Goal: Information Seeking & Learning: Learn about a topic

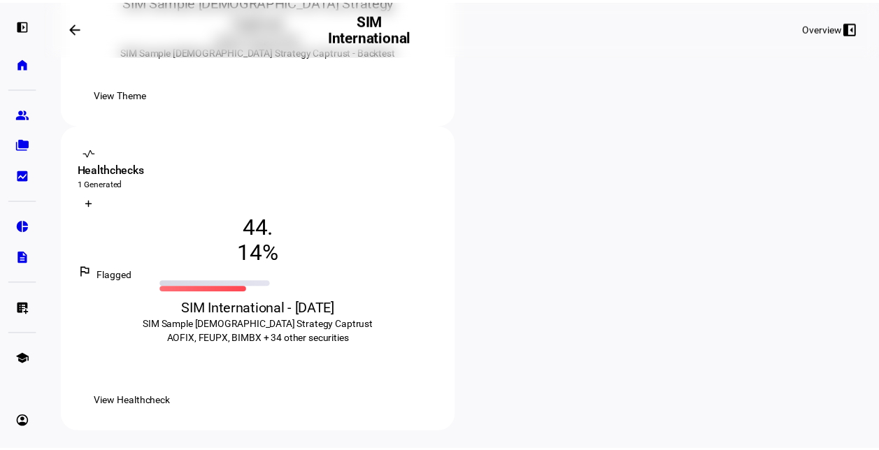
scroll to position [426, 0]
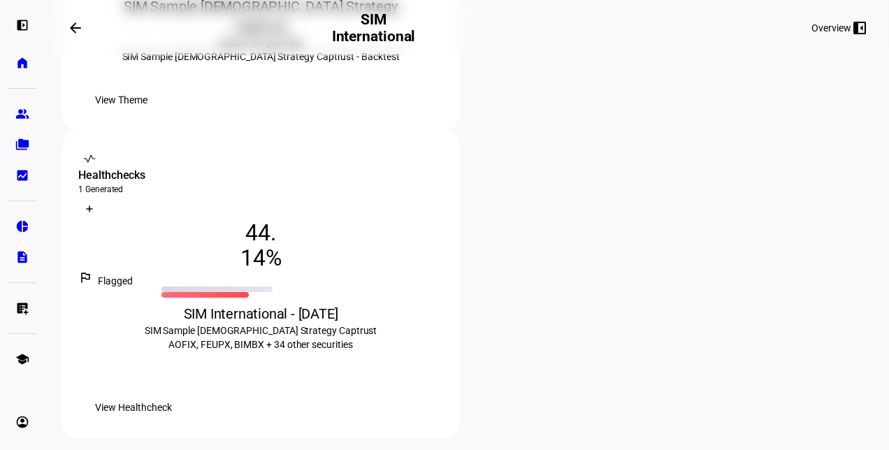
click at [147, 114] on span "View Theme" at bounding box center [121, 100] width 52 height 28
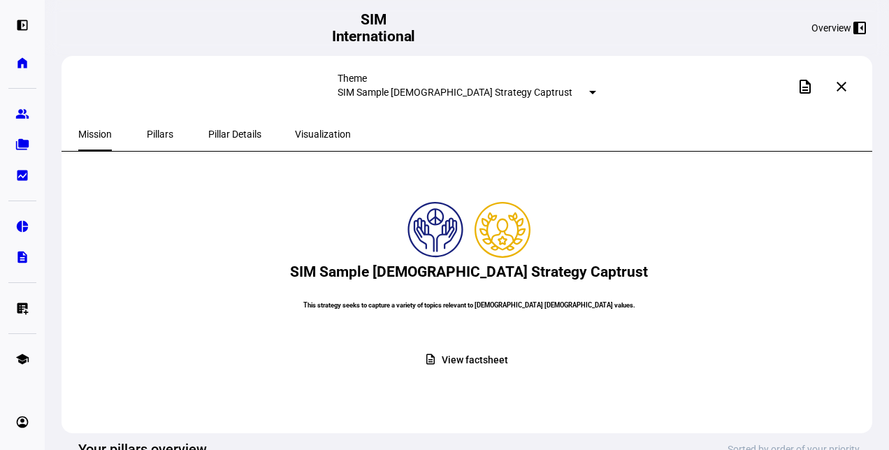
click at [483, 374] on span "View factsheet" at bounding box center [475, 360] width 66 height 27
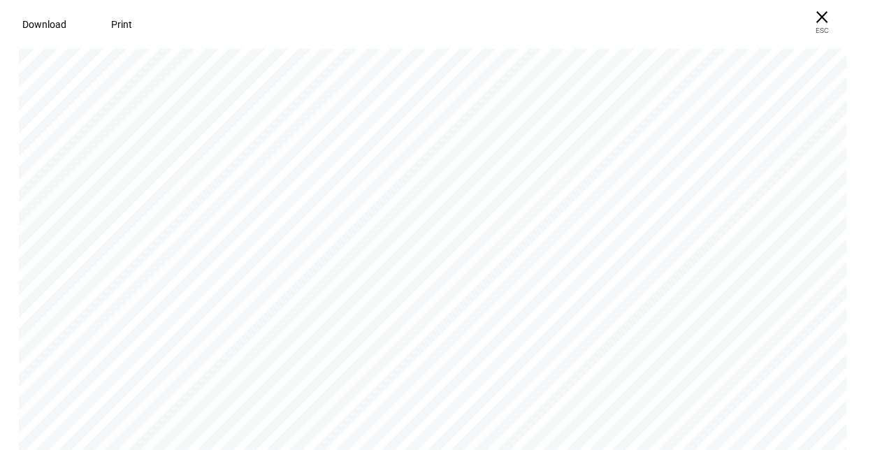
scroll to position [6134, 0]
click at [837, 17] on span "× ESC" at bounding box center [816, 22] width 45 height 45
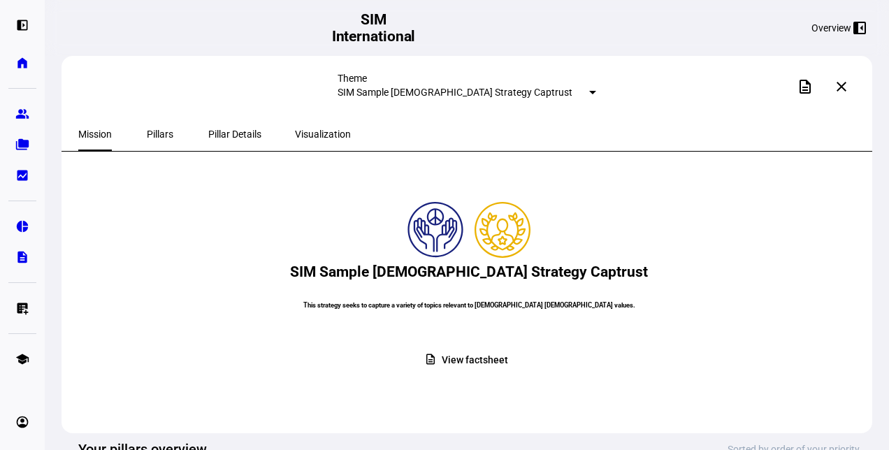
click at [147, 134] on span "Pillars" at bounding box center [160, 134] width 27 height 10
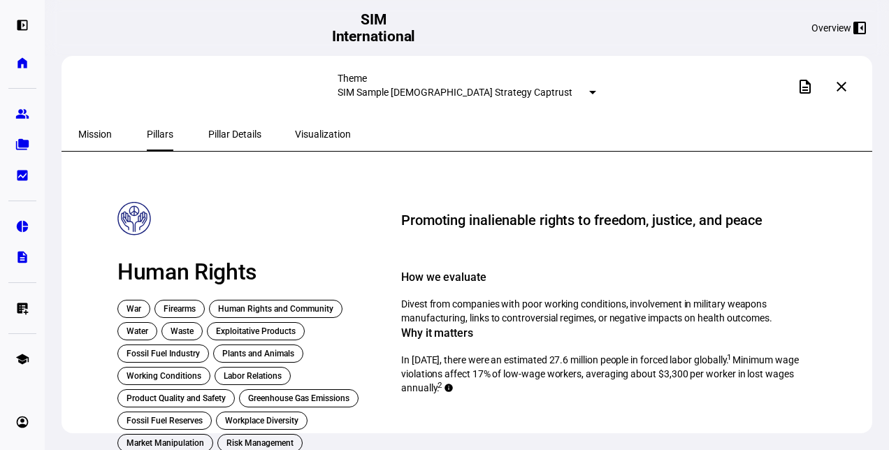
click at [224, 129] on span "Pillar Details" at bounding box center [234, 134] width 53 height 10
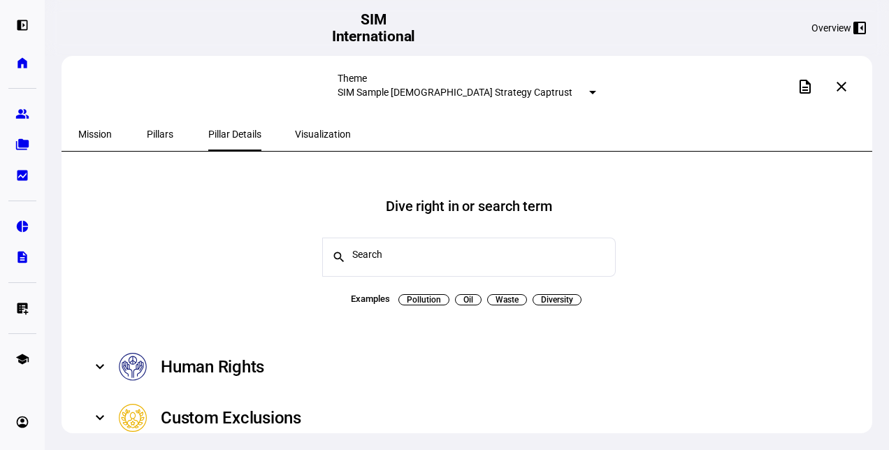
click at [295, 130] on span "Visualization" at bounding box center [323, 134] width 56 height 10
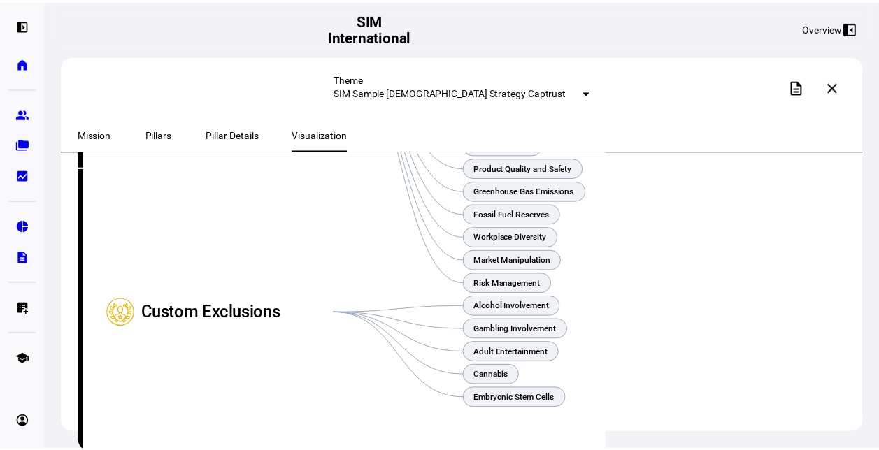
scroll to position [475, 0]
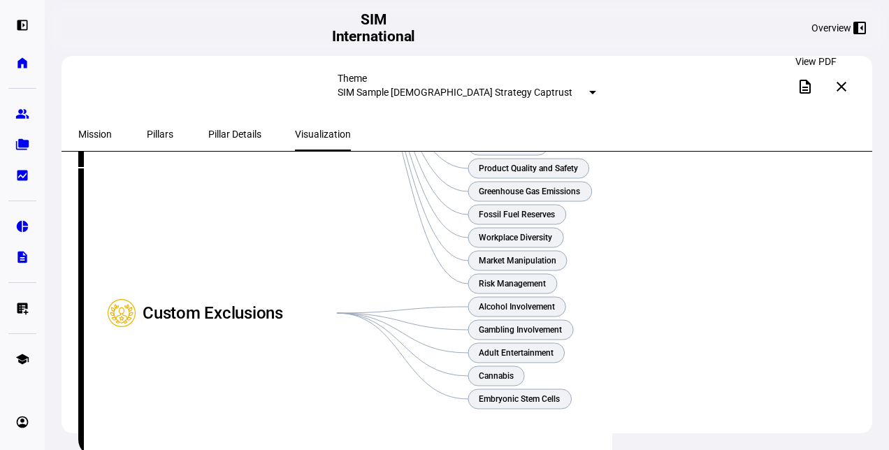
click at [814, 86] on mat-icon "description" at bounding box center [805, 86] width 17 height 17
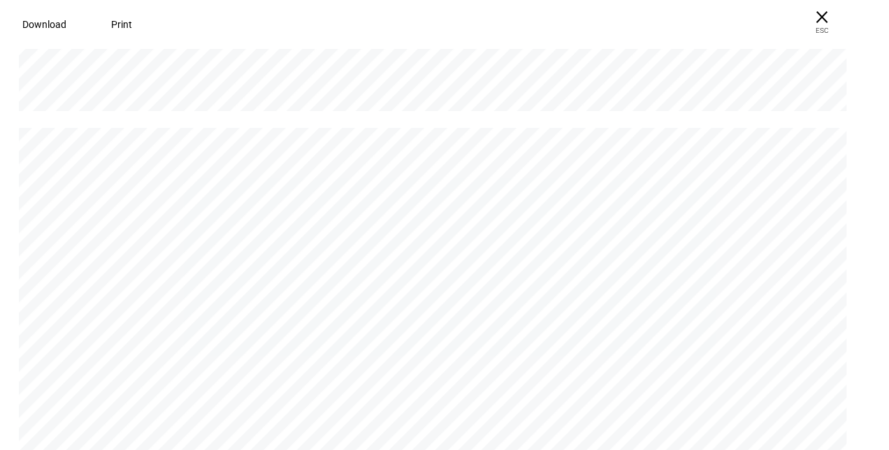
scroll to position [5375, 0]
click at [839, 20] on span "× ESC" at bounding box center [816, 22] width 45 height 45
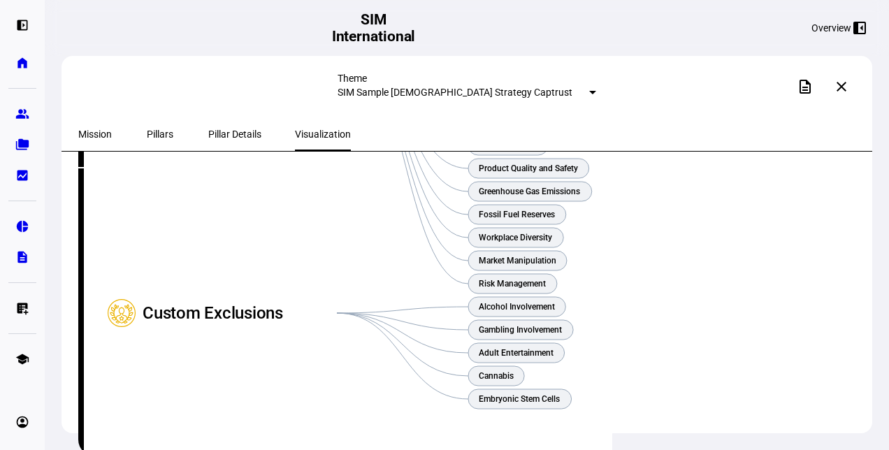
click at [840, 96] on span at bounding box center [842, 87] width 34 height 34
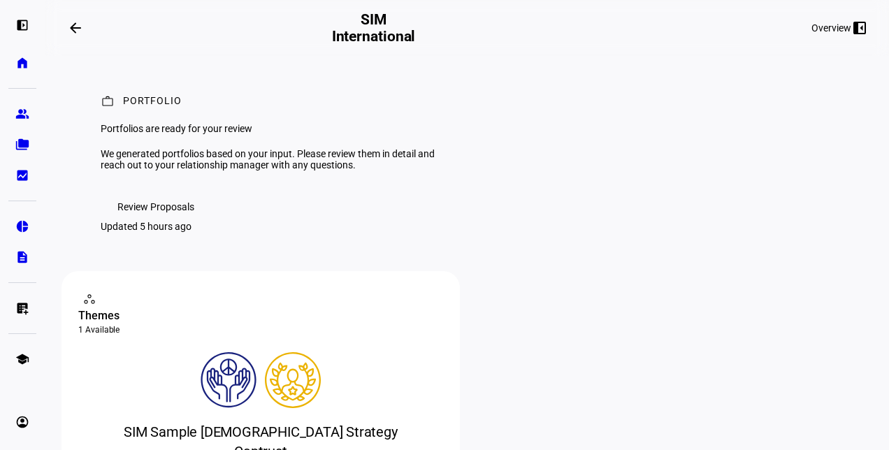
click at [156, 221] on span "Review Proposals" at bounding box center [155, 207] width 77 height 28
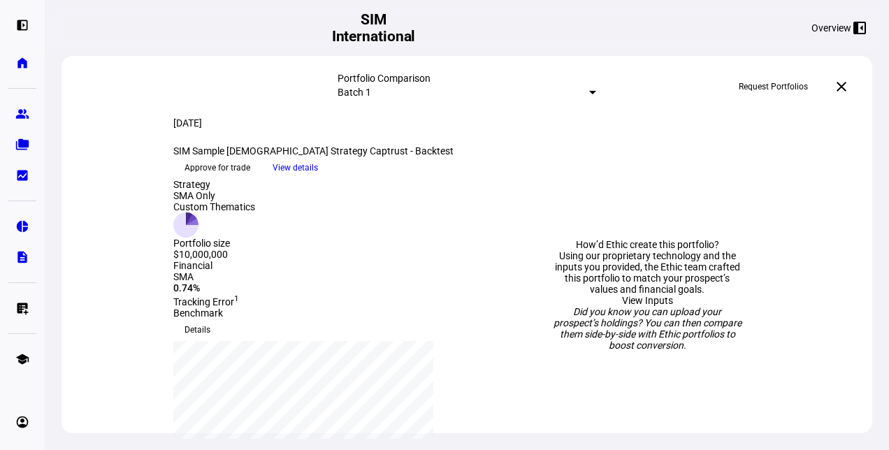
click at [318, 178] on span "View details" at bounding box center [295, 167] width 45 height 21
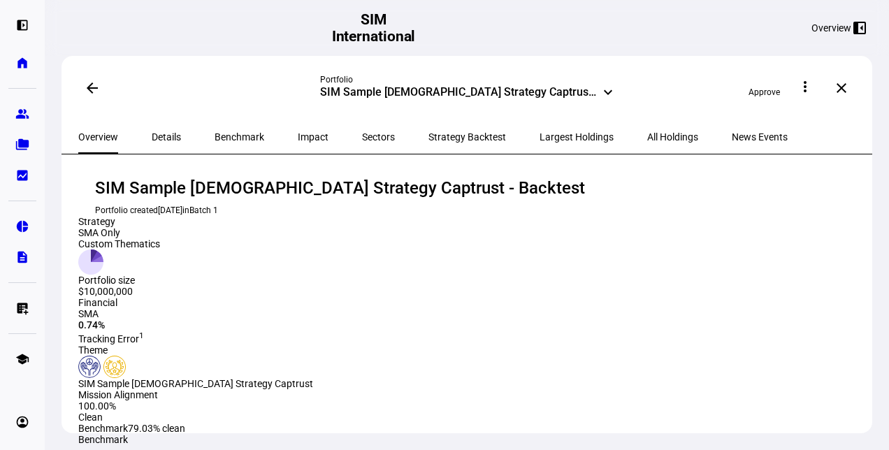
click at [647, 137] on span "All Holdings" at bounding box center [672, 137] width 51 height 10
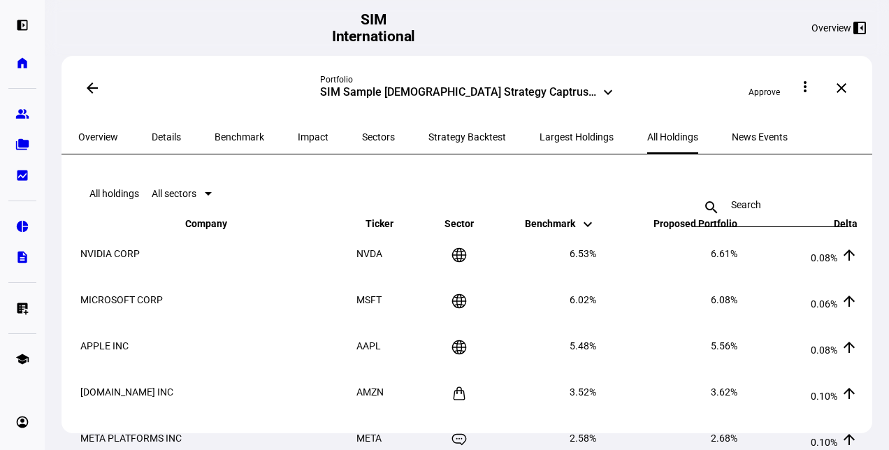
click at [732, 132] on span "News Events" at bounding box center [760, 137] width 56 height 10
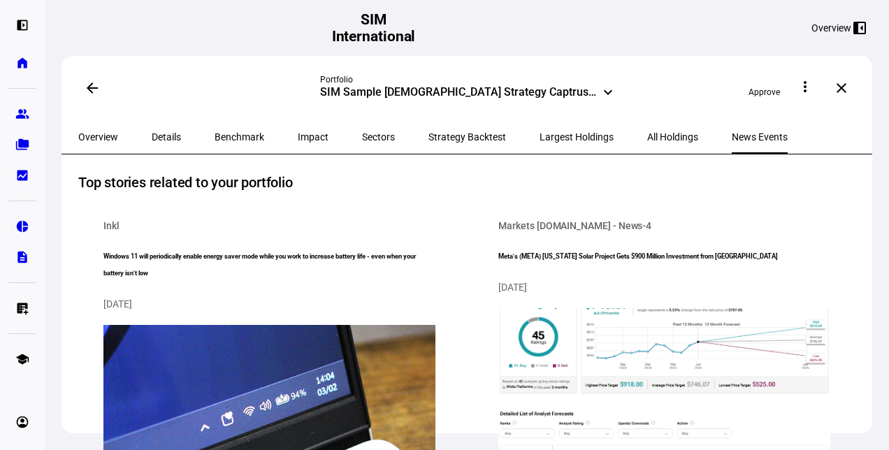
click at [647, 132] on span "All Holdings" at bounding box center [672, 137] width 51 height 10
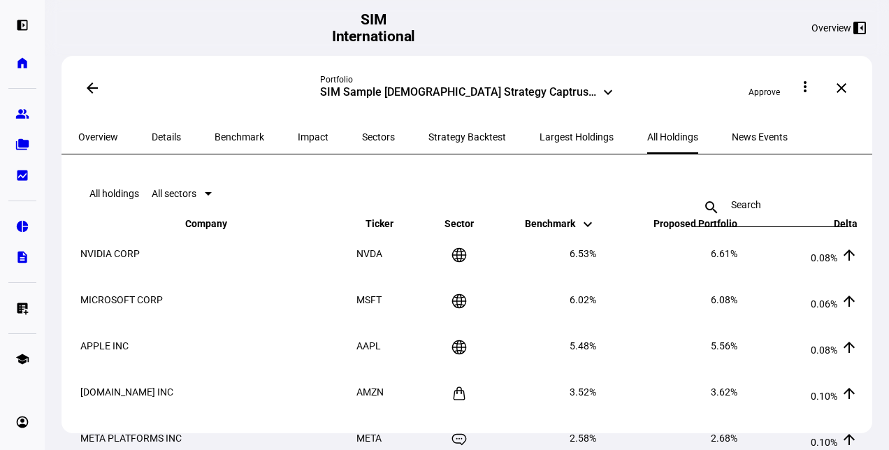
click at [540, 132] on span "Largest Holdings" at bounding box center [577, 137] width 74 height 10
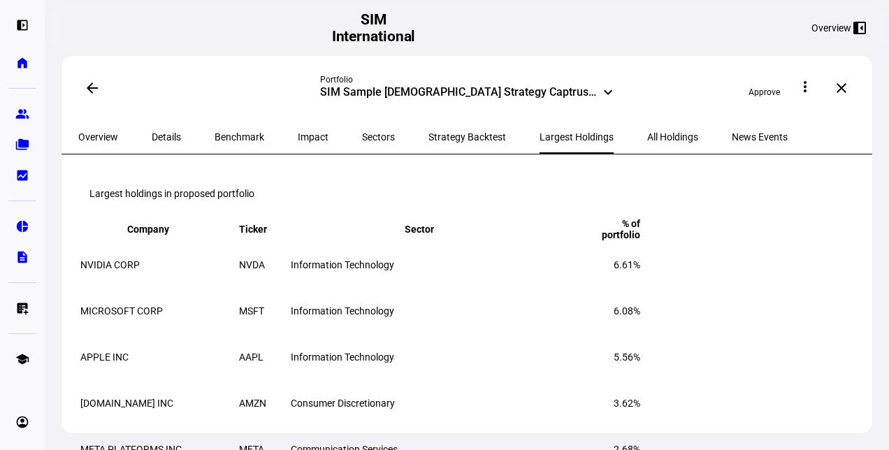
drag, startPoint x: 433, startPoint y: 135, endPoint x: 419, endPoint y: 135, distance: 14.0
click at [433, 135] on span "Strategy Backtest" at bounding box center [467, 137] width 78 height 10
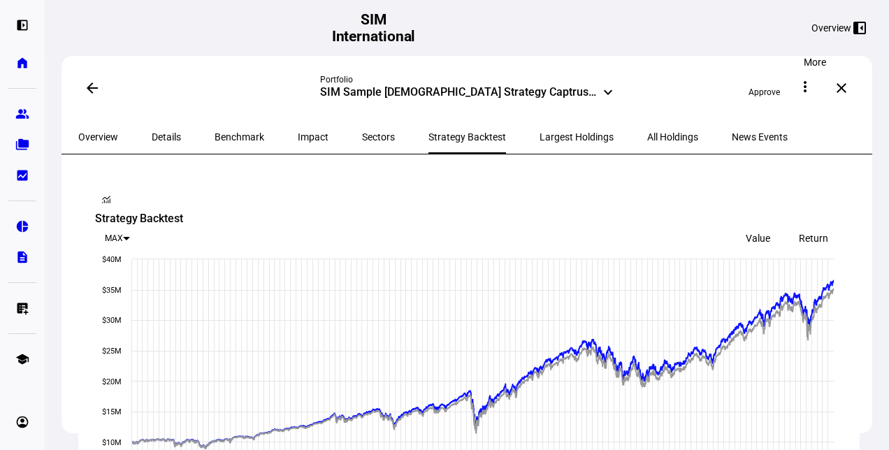
click at [809, 91] on mat-icon "more_vert" at bounding box center [805, 86] width 17 height 17
click at [780, 152] on span "View PDF" at bounding box center [794, 157] width 41 height 11
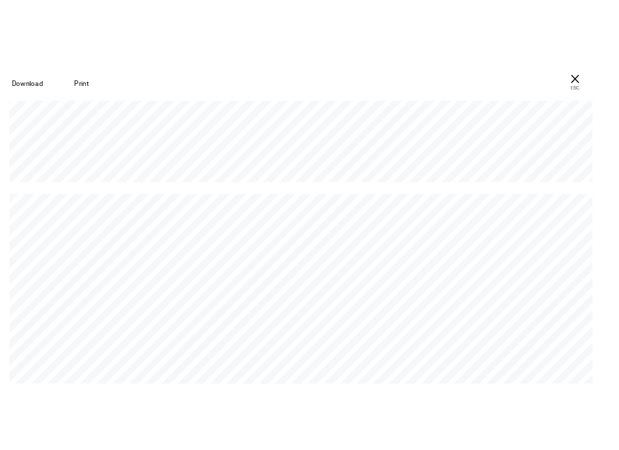
scroll to position [6402, 0]
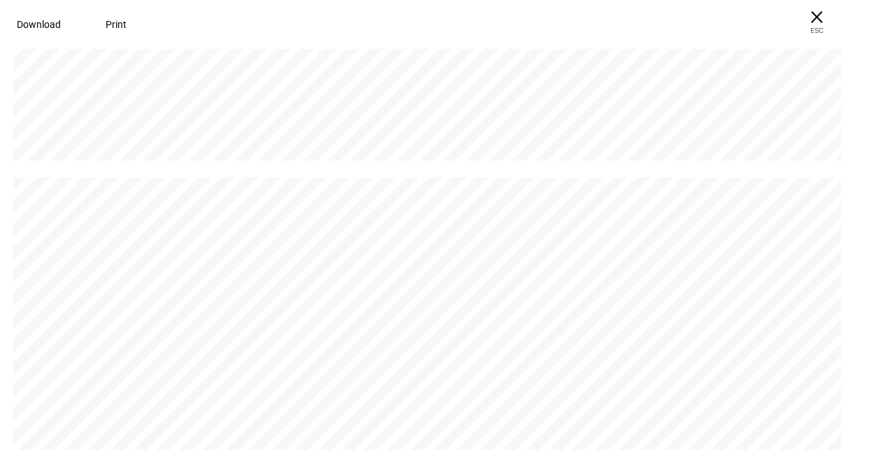
click at [59, 23] on span "Download" at bounding box center [39, 24] width 44 height 11
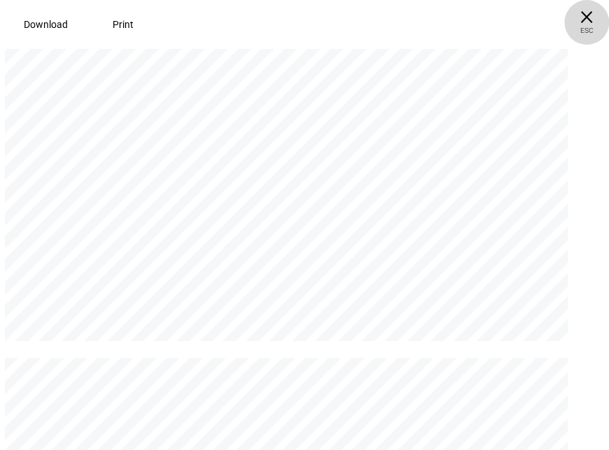
click at [582, 15] on span "× ESC" at bounding box center [586, 22] width 45 height 45
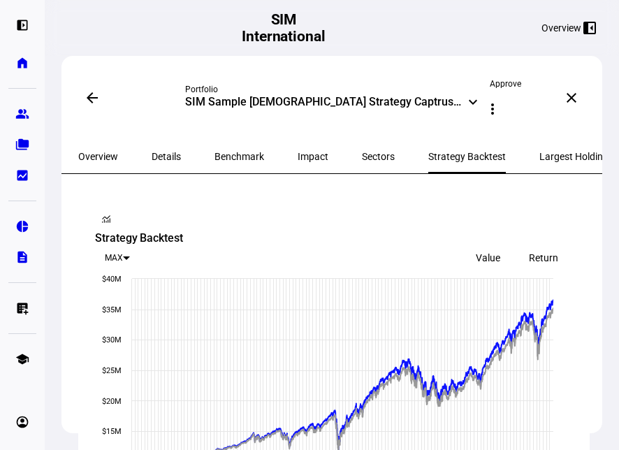
click at [362, 152] on span "Sectors" at bounding box center [378, 157] width 33 height 10
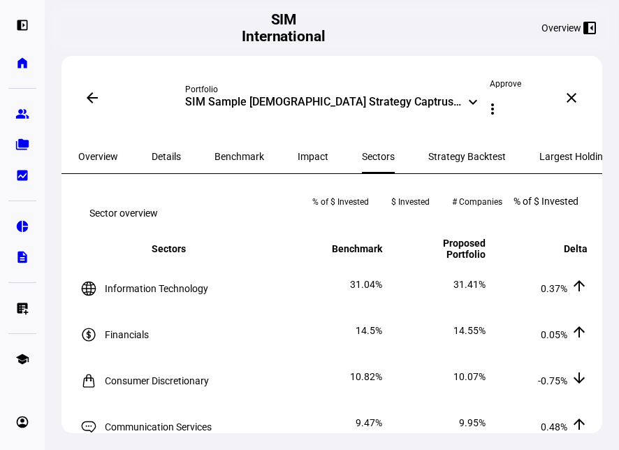
click at [298, 152] on span "Impact" at bounding box center [313, 157] width 31 height 10
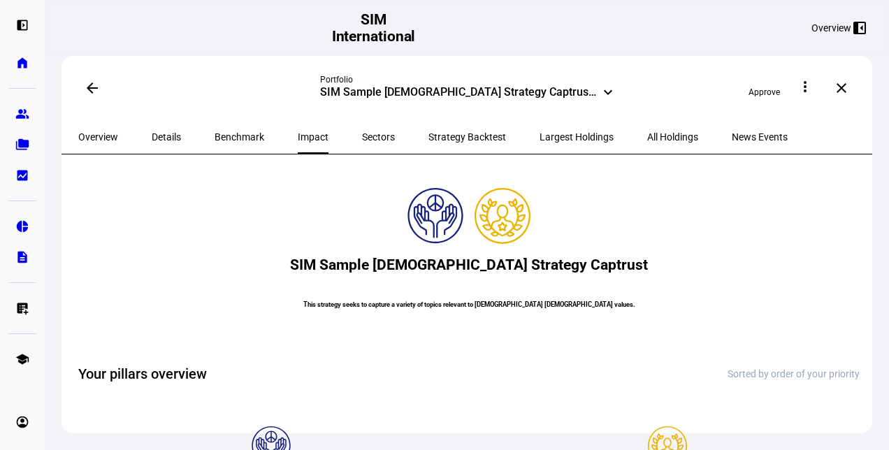
click at [231, 137] on span "Benchmark" at bounding box center [240, 137] width 50 height 10
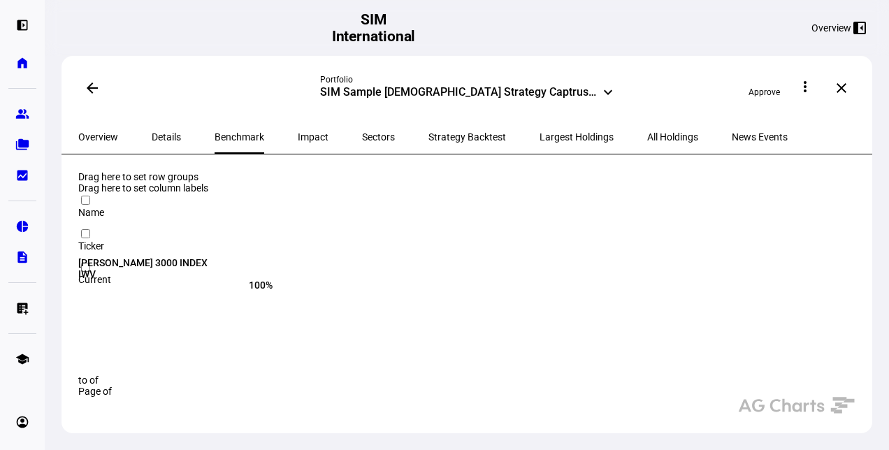
click at [157, 137] on span "Details" at bounding box center [166, 137] width 29 height 10
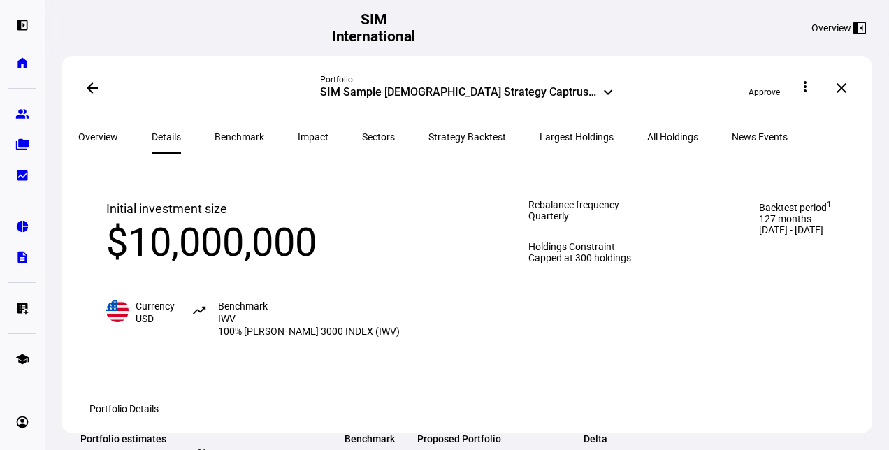
click at [87, 126] on span "Overview" at bounding box center [98, 137] width 40 height 34
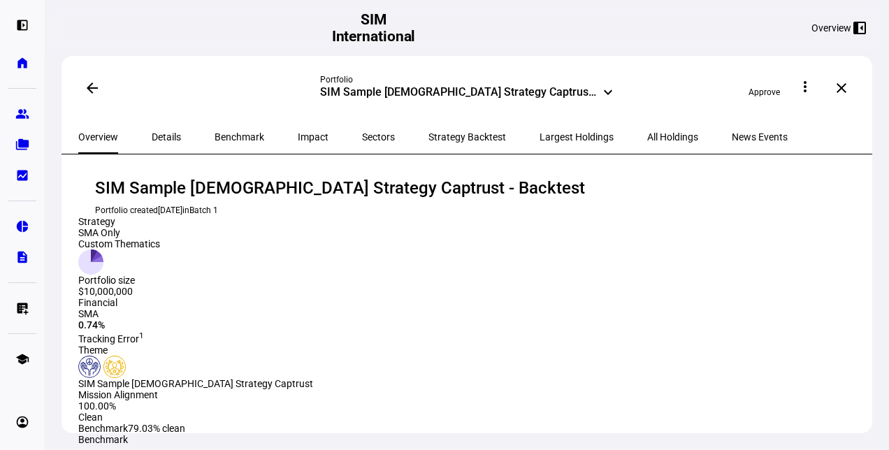
click at [362, 133] on span "Sectors" at bounding box center [378, 137] width 33 height 10
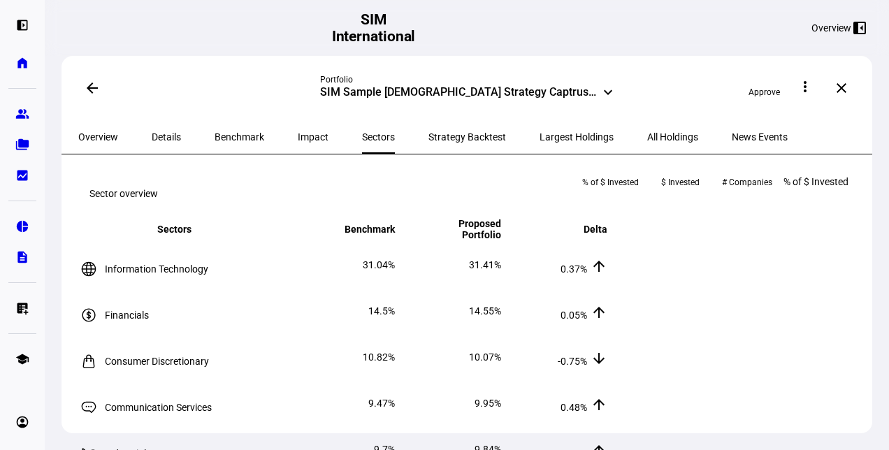
click at [298, 127] on span "Impact" at bounding box center [313, 137] width 31 height 34
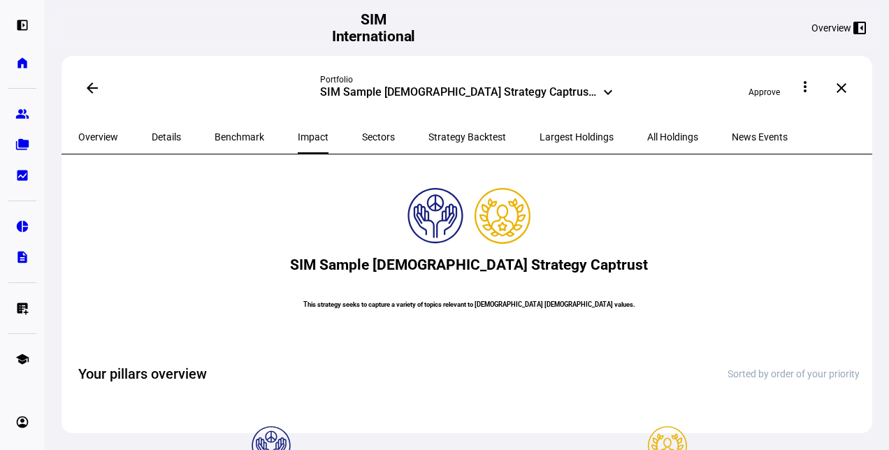
click at [215, 128] on span "Benchmark" at bounding box center [240, 137] width 50 height 34
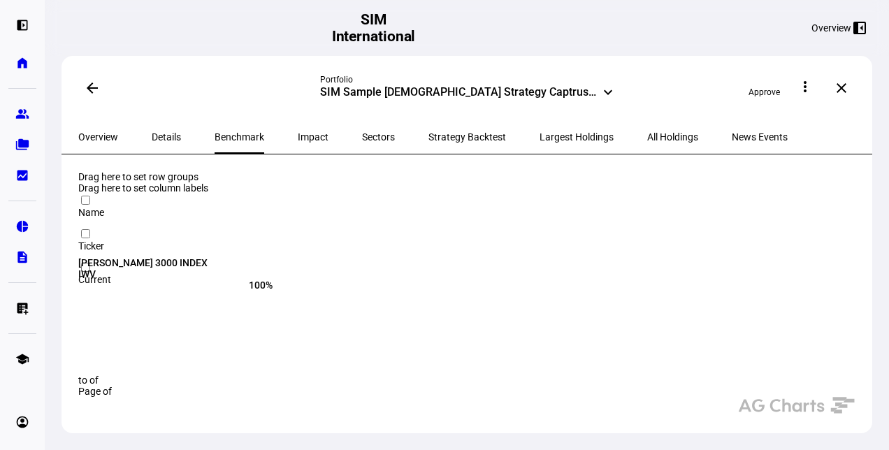
click at [320, 287] on div "[PERSON_NAME] 3000 INDEX IWV 100%" at bounding box center [468, 271] width 781 height 29
